Goal: Task Accomplishment & Management: Manage account settings

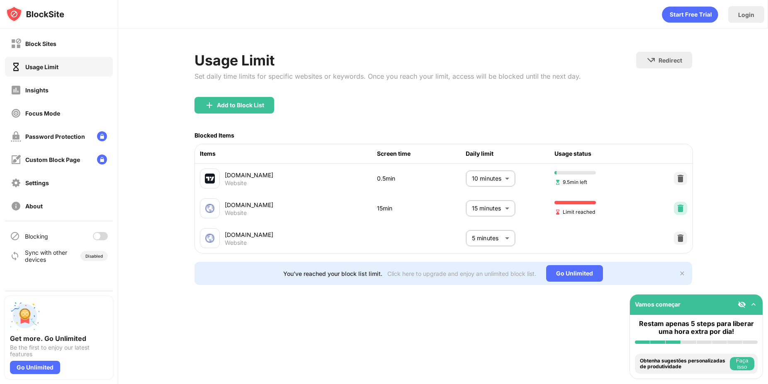
click at [681, 211] on img at bounding box center [680, 208] width 8 height 8
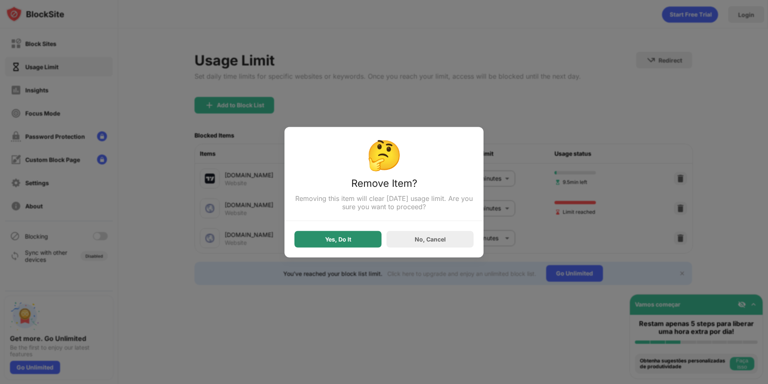
click at [350, 242] on div "Yes, Do It" at bounding box center [337, 239] width 87 height 17
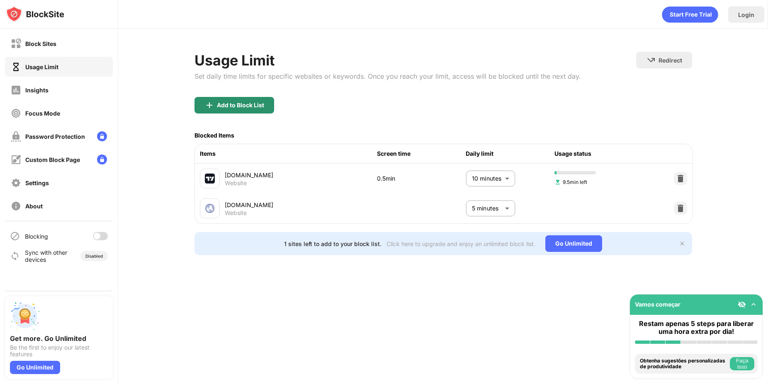
click at [243, 105] on div "Add to Block List" at bounding box center [240, 105] width 47 height 7
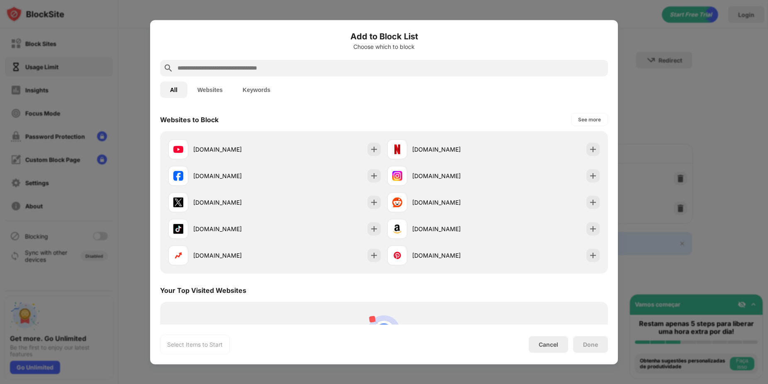
click at [259, 69] on input "text" at bounding box center [391, 68] width 428 height 10
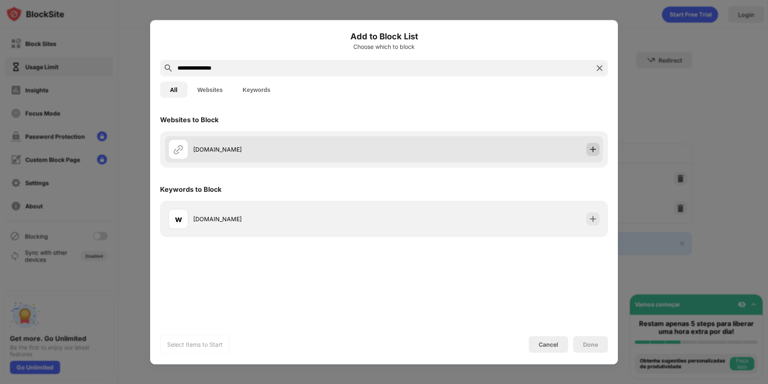
type input "**********"
click at [591, 153] on img at bounding box center [593, 149] width 8 height 8
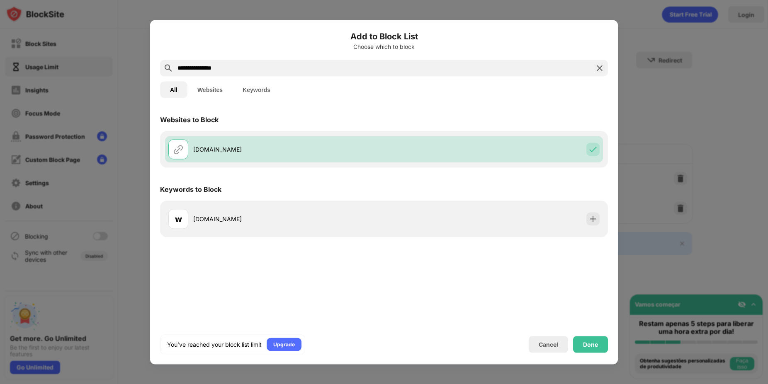
click at [593, 350] on div "Done" at bounding box center [590, 344] width 35 height 17
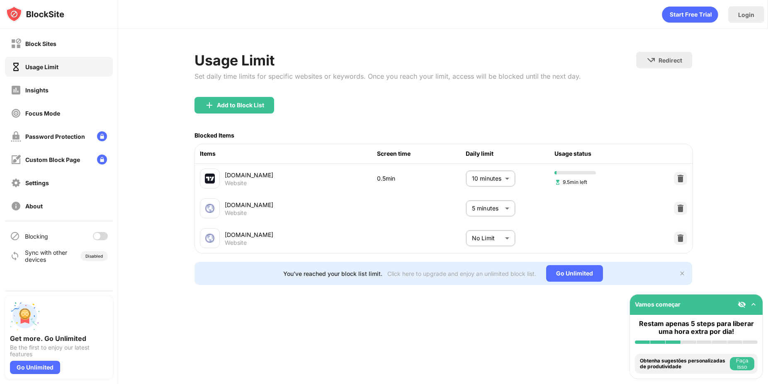
click at [492, 241] on body "Block Sites Usage Limit Insights Focus Mode Password Protection Custom Block Pa…" at bounding box center [384, 192] width 768 height 384
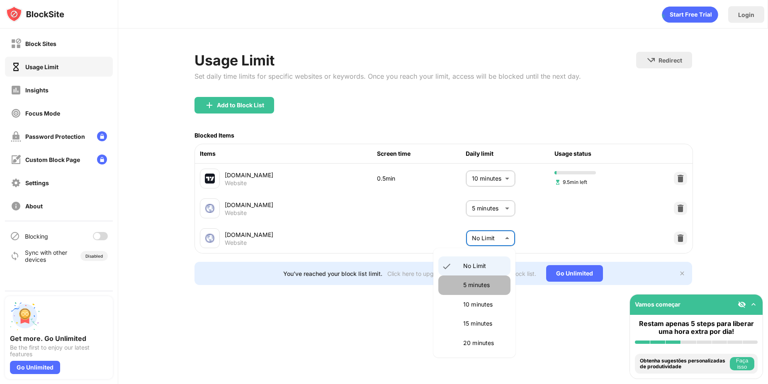
click at [482, 288] on p "5 minutes" at bounding box center [484, 285] width 42 height 9
type input "*"
click at [575, 234] on div "[DOMAIN_NAME] Website 5 minutes * ​" at bounding box center [443, 238] width 497 height 30
